Goal: Task Accomplishment & Management: Complete application form

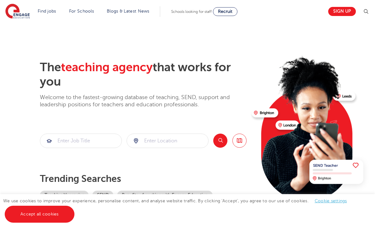
click at [366, 8] on img at bounding box center [366, 12] width 8 height 8
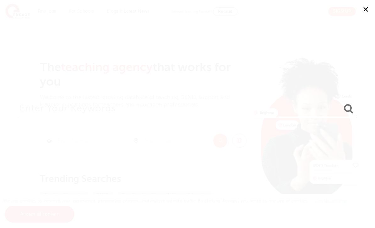
click at [366, 10] on button "✕" at bounding box center [365, 9] width 19 height 19
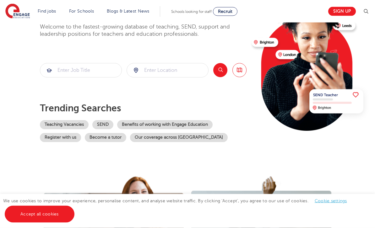
scroll to position [77, 0]
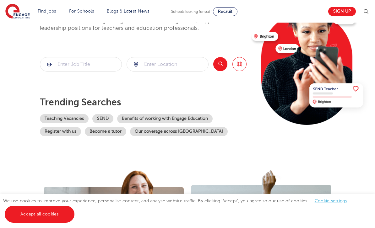
click at [0, 0] on span at bounding box center [0, 0] width 0 height 0
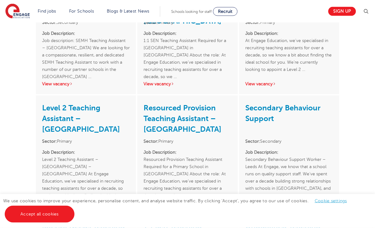
scroll to position [1162, 0]
click at [60, 156] on p "Job Description: Level 2 Teaching Assistant – Primary School – [GEOGRAPHIC_DATA…" at bounding box center [86, 170] width 88 height 43
click at [54, 163] on div "Level 2 Teaching Assistant – [GEOGRAPHIC_DATA] Sector: Primary Job Description:…" at bounding box center [86, 153] width 100 height 117
click at [54, 200] on link "View vacancy" at bounding box center [57, 202] width 31 height 5
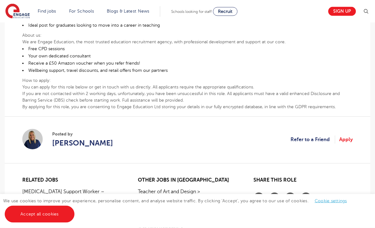
scroll to position [294, 0]
click at [343, 13] on link "Sign up" at bounding box center [342, 11] width 28 height 9
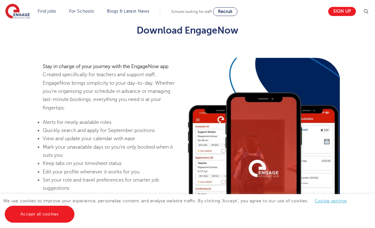
scroll to position [582, 0]
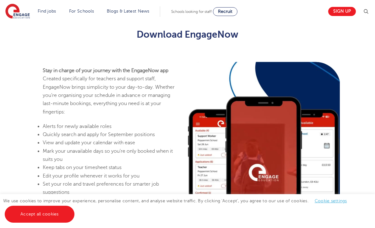
click at [343, 114] on div "Stay in charge of your journey with the EngageNow app Created specifically for …" at bounding box center [187, 147] width 375 height 197
